Goal: Check status: Check status

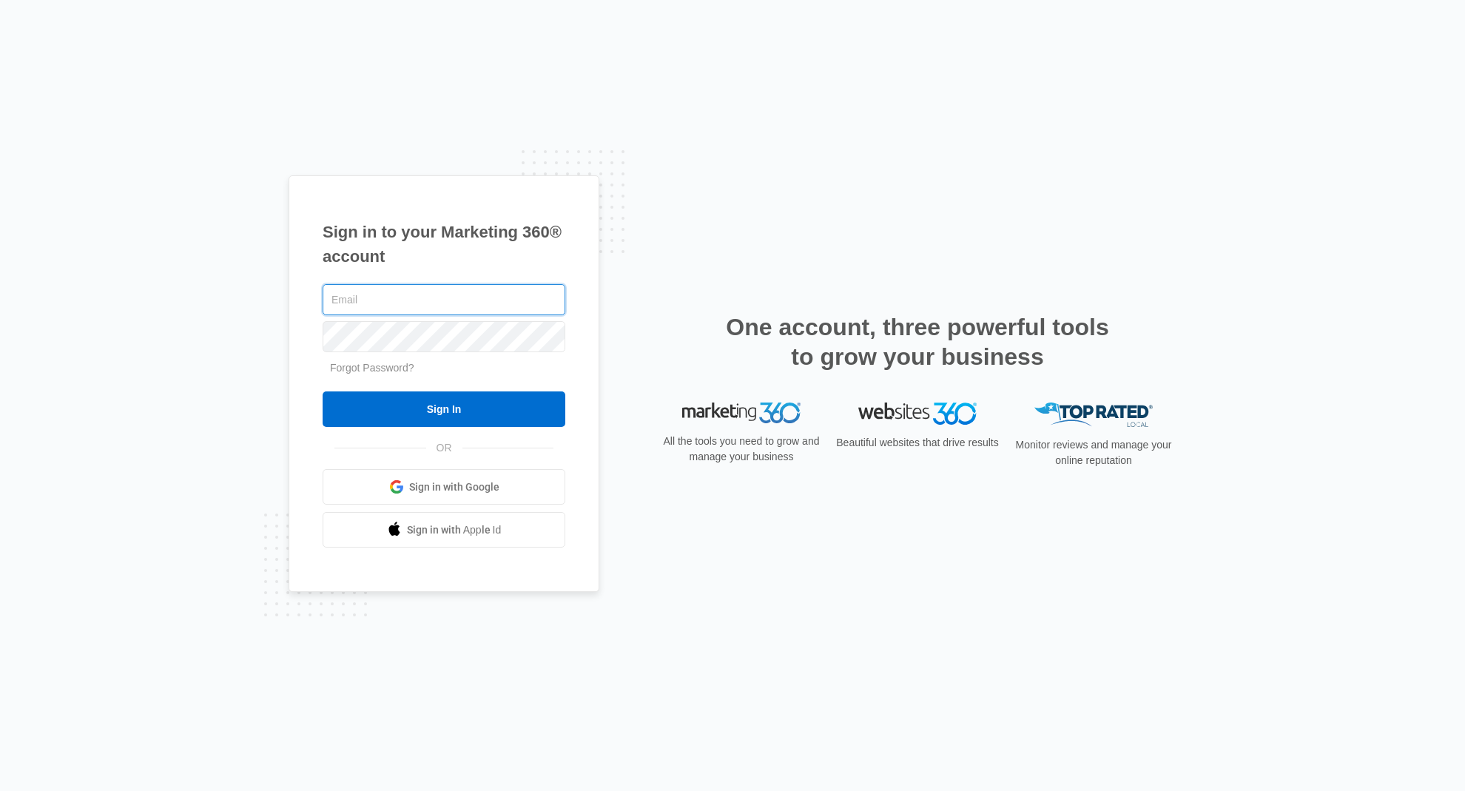
type input "[EMAIL_ADDRESS][DOMAIN_NAME]"
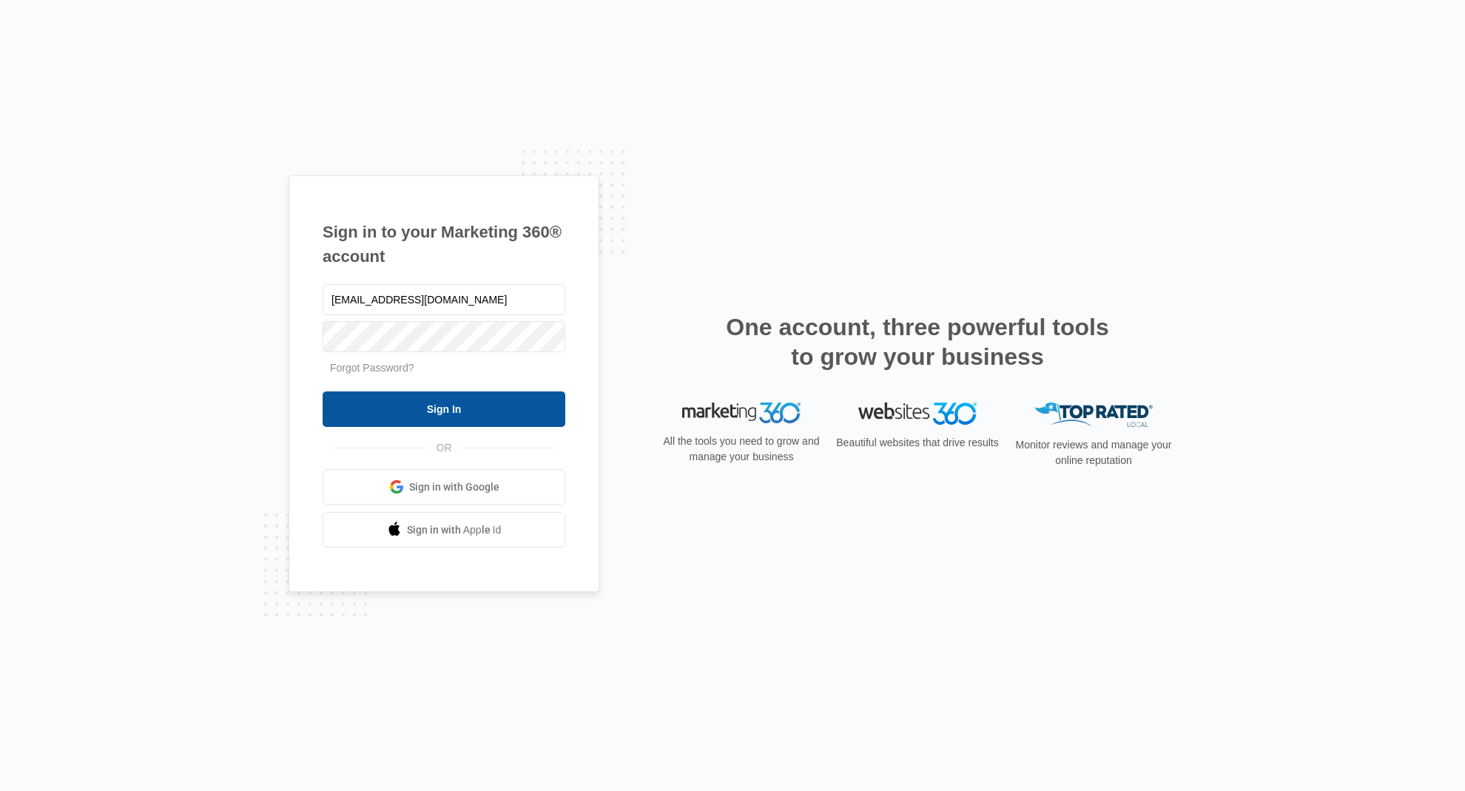
click at [495, 403] on input "Sign In" at bounding box center [444, 410] width 243 height 36
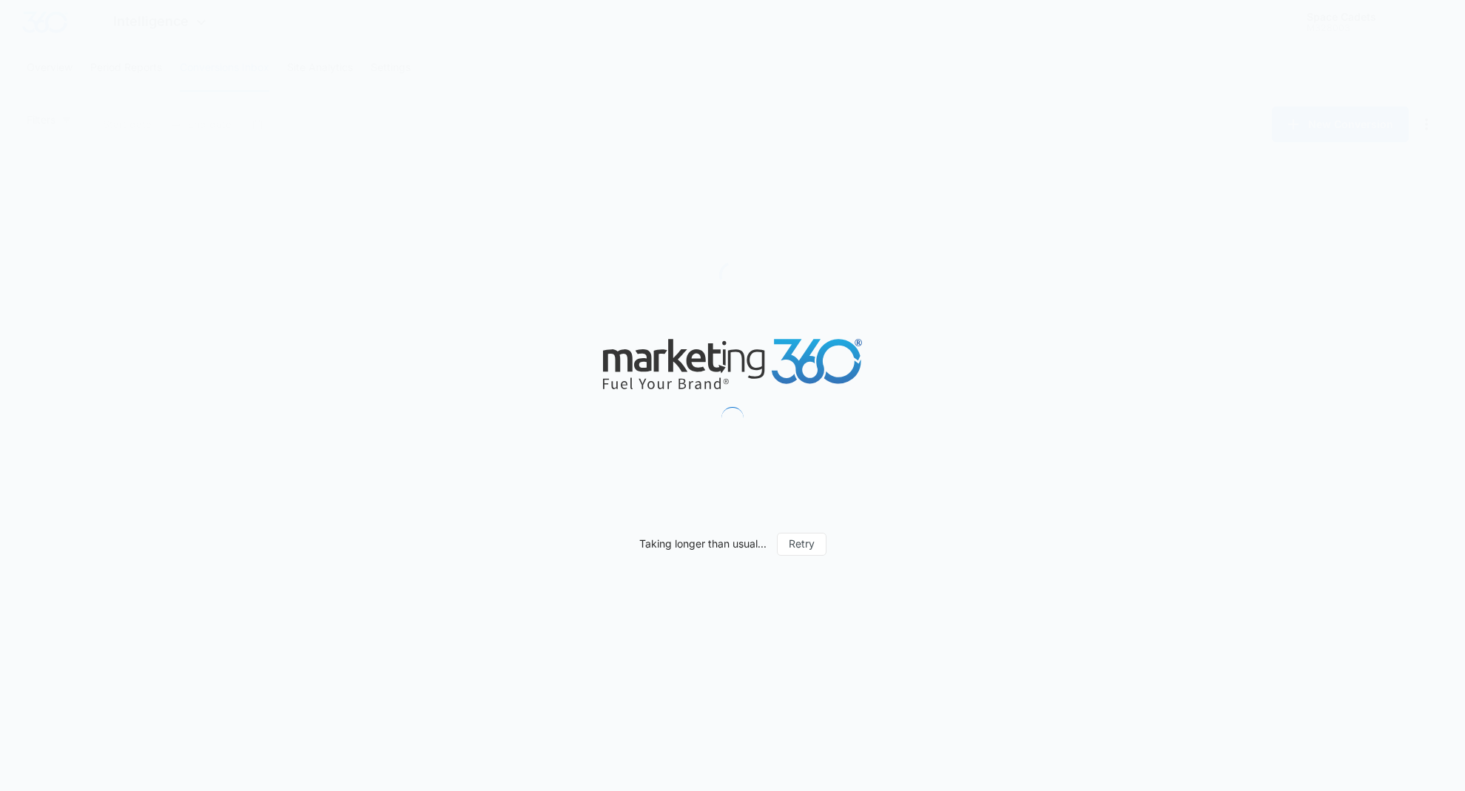
type input "[DATE]"
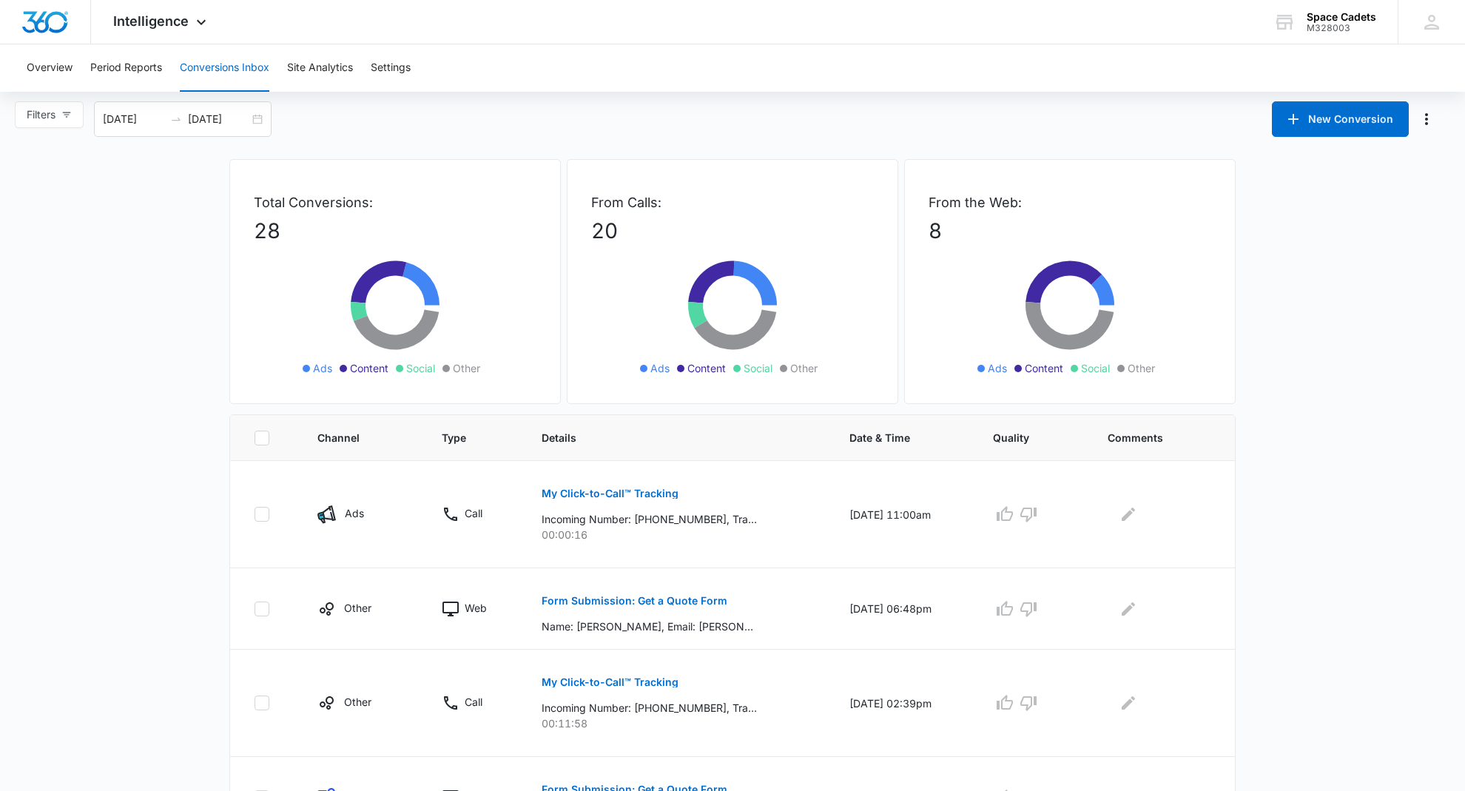
scroll to position [7, 0]
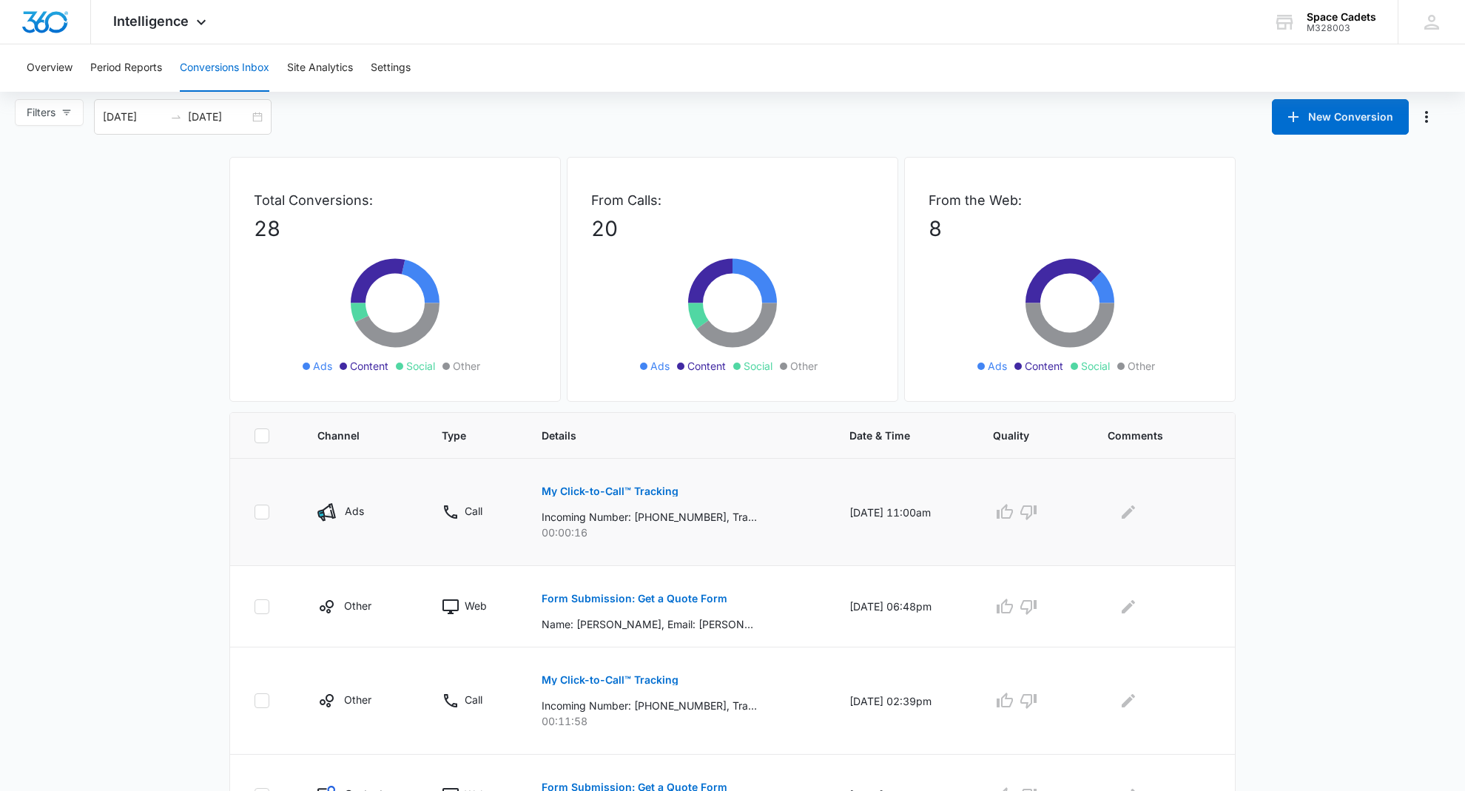
click at [594, 487] on p "My Click-to-Call™ Tracking" at bounding box center [610, 491] width 137 height 10
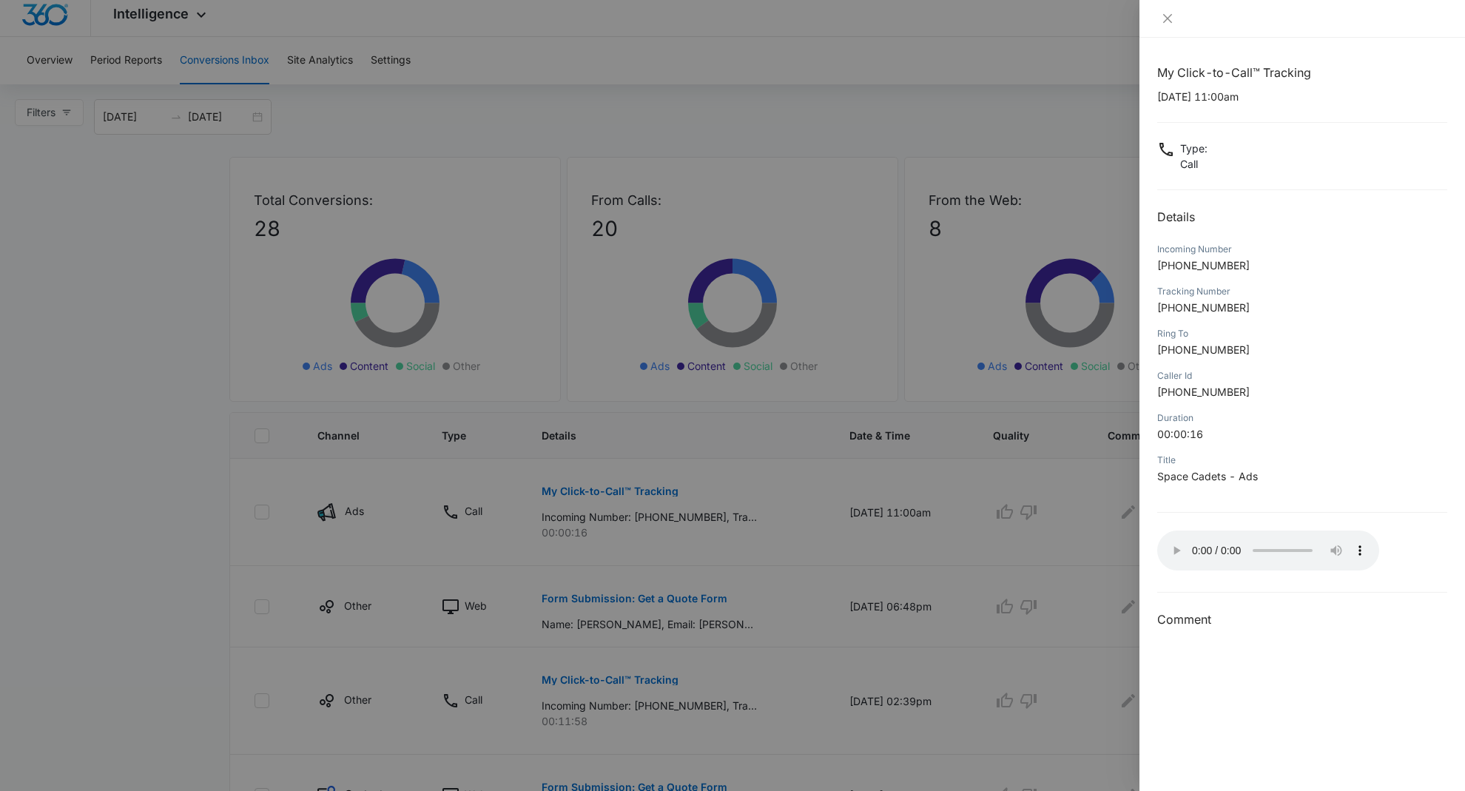
click at [1177, 543] on audio "Your browser does not support the audio tag." at bounding box center [1269, 551] width 222 height 40
drag, startPoint x: 1242, startPoint y: 269, endPoint x: 1169, endPoint y: 271, distance: 73.3
click at [1169, 271] on p "[PHONE_NUMBER]" at bounding box center [1303, 266] width 290 height 16
copy span "2052428634"
click at [1170, 25] on button "Close" at bounding box center [1168, 18] width 21 height 13
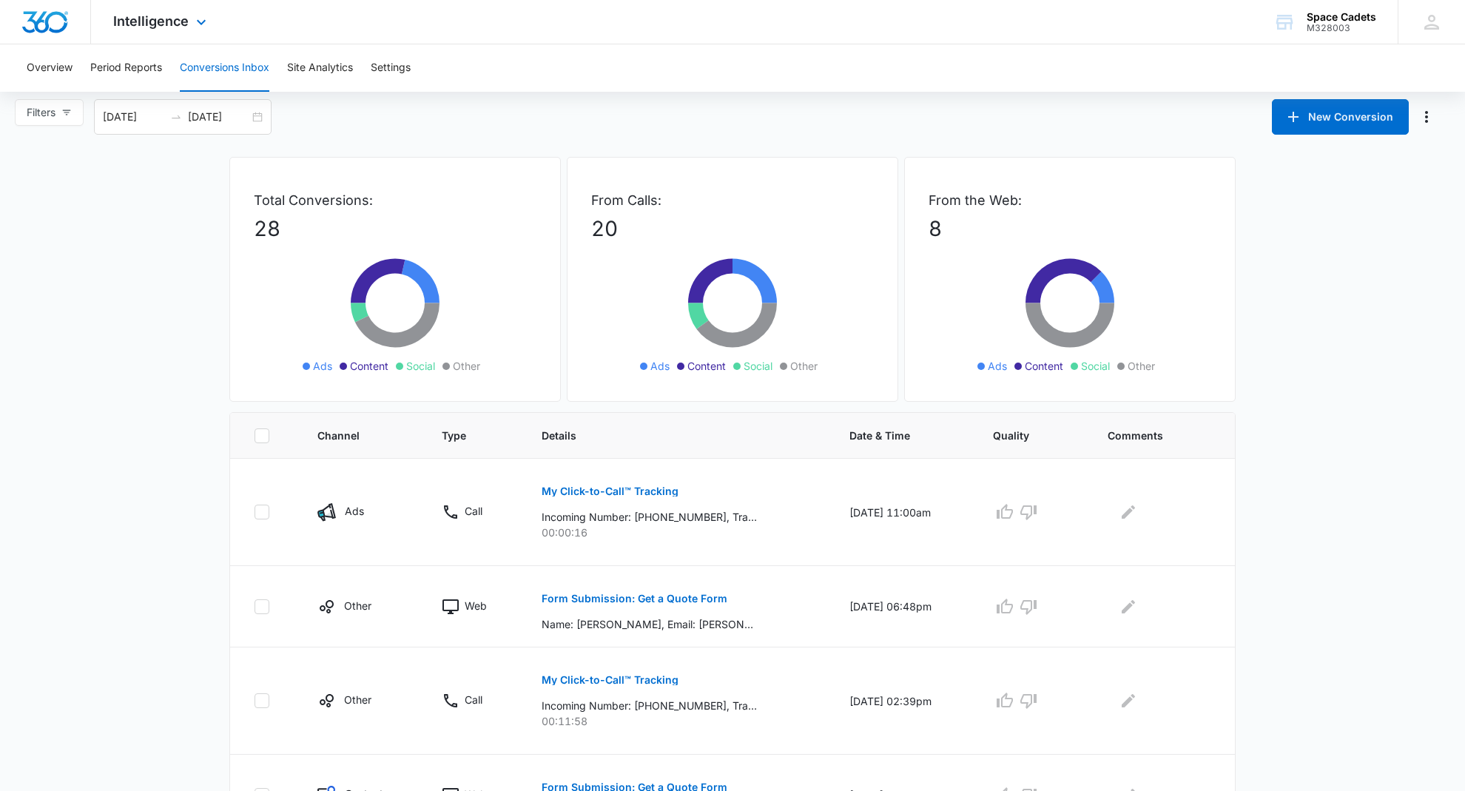
drag, startPoint x: 169, startPoint y: 28, endPoint x: 179, endPoint y: 31, distance: 10.8
click at [169, 28] on span "Intelligence" at bounding box center [150, 21] width 75 height 16
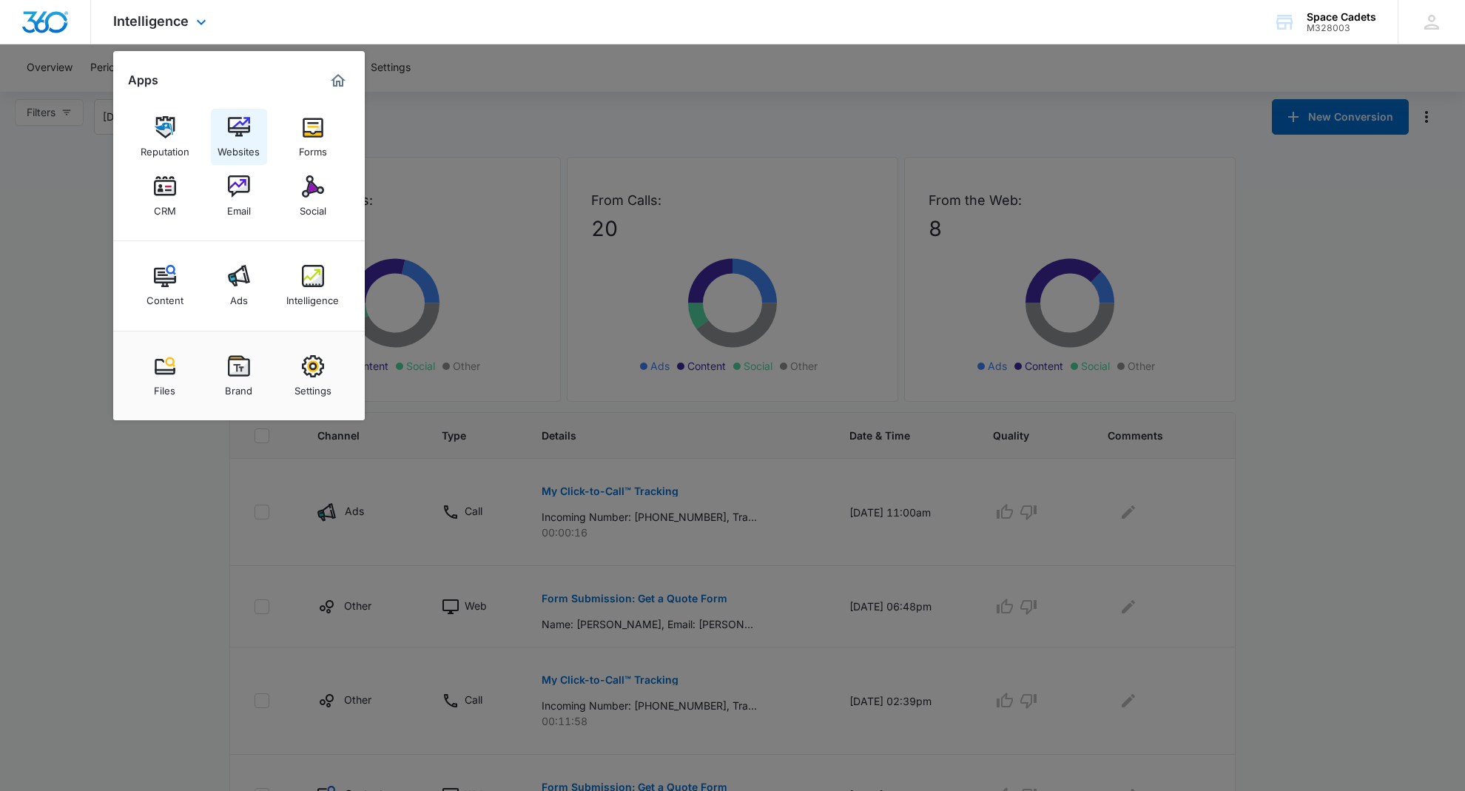
click at [240, 124] on img at bounding box center [239, 127] width 22 height 22
